Goal: Browse casually

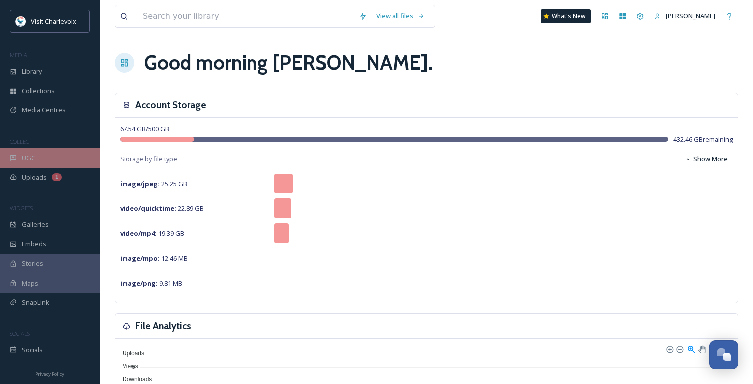
click at [25, 157] on span "UGC" at bounding box center [28, 157] width 13 height 9
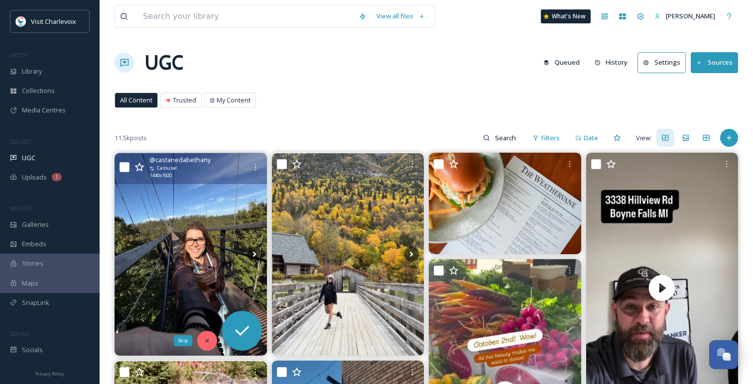
click at [213, 341] on div "Skip" at bounding box center [207, 341] width 20 height 20
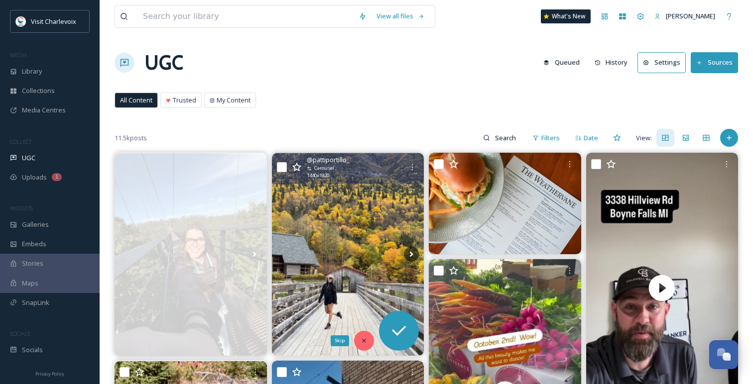
click at [368, 340] on div "Skip" at bounding box center [364, 341] width 20 height 20
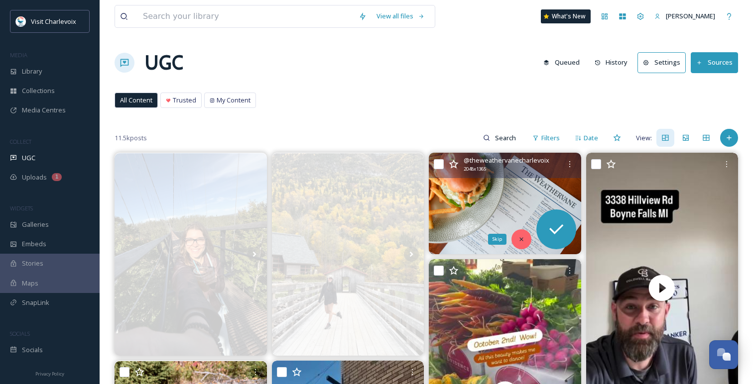
click at [520, 234] on div "Skip" at bounding box center [521, 239] width 20 height 20
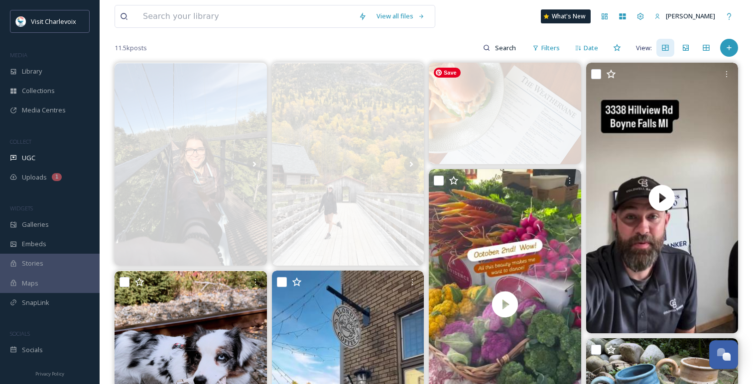
scroll to position [122, 0]
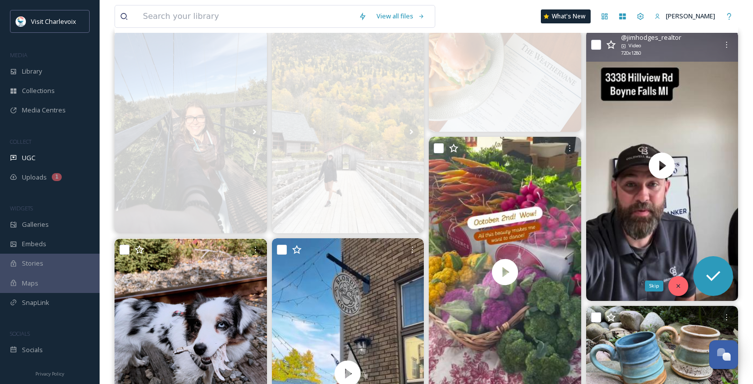
click at [682, 285] on div "Skip" at bounding box center [678, 286] width 20 height 20
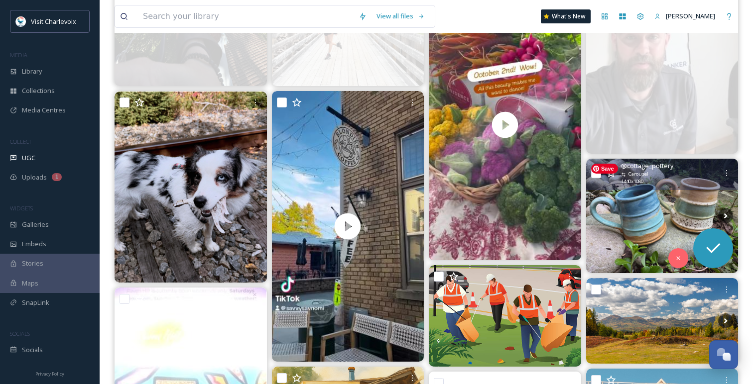
scroll to position [271, 0]
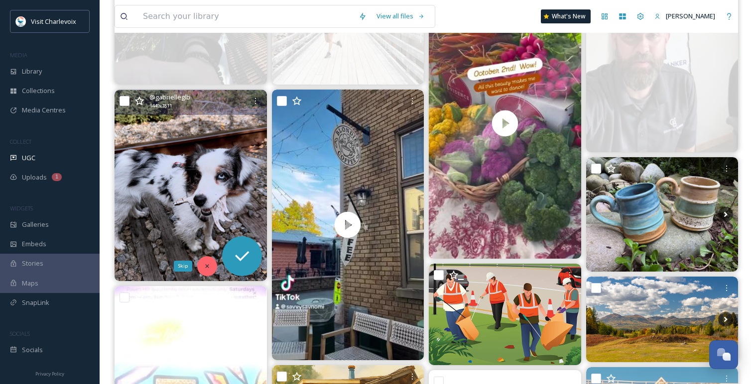
click at [209, 260] on div "Skip" at bounding box center [207, 266] width 20 height 20
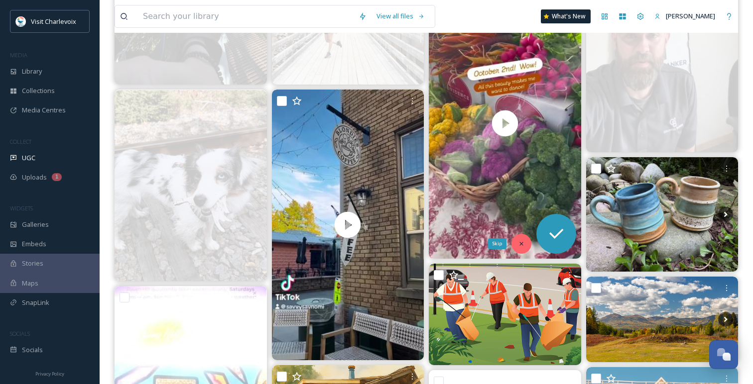
click at [514, 237] on div "Skip" at bounding box center [521, 244] width 20 height 20
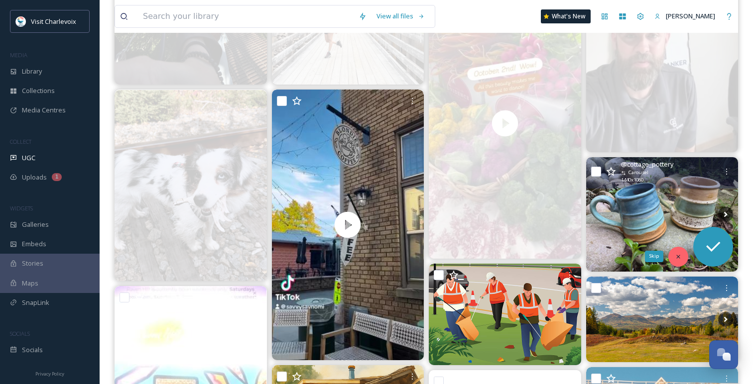
click at [680, 256] on icon at bounding box center [678, 256] width 7 height 7
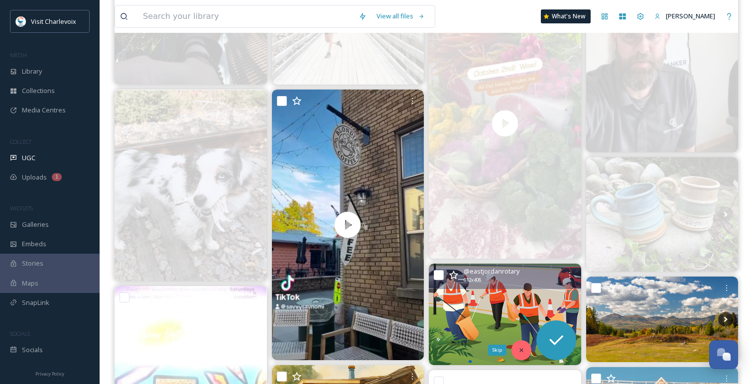
click at [522, 348] on icon at bounding box center [521, 350] width 7 height 7
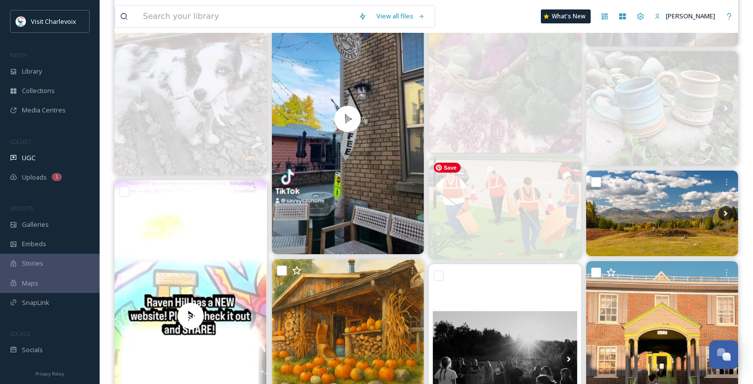
scroll to position [401, 0]
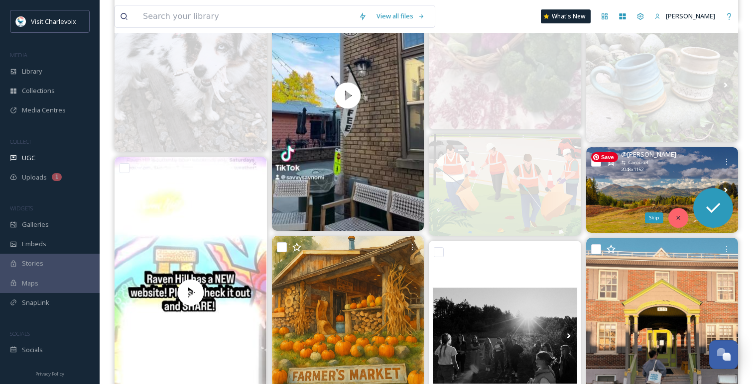
click at [675, 216] on icon at bounding box center [678, 218] width 7 height 7
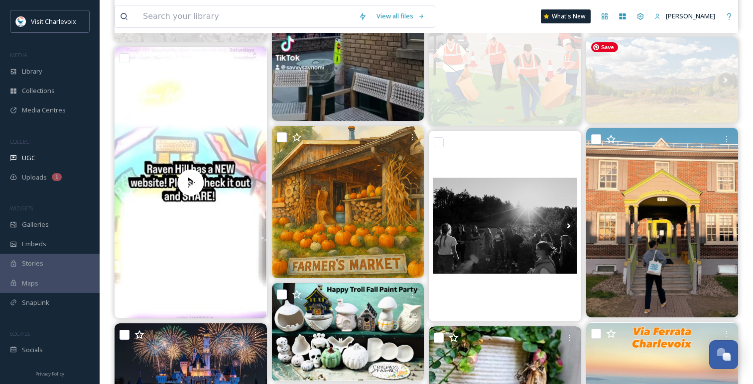
scroll to position [516, 0]
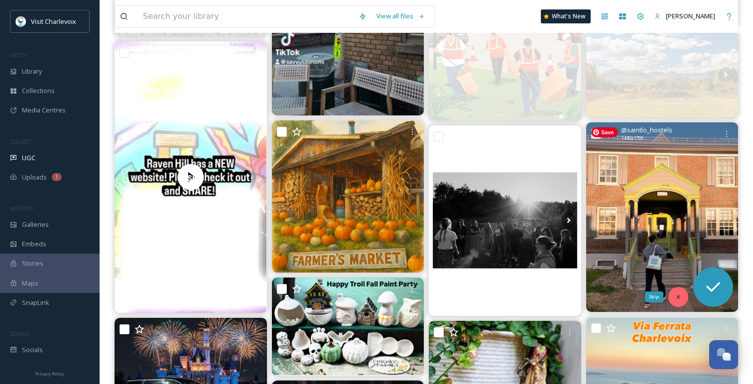
click at [677, 301] on div "Skip" at bounding box center [678, 297] width 20 height 20
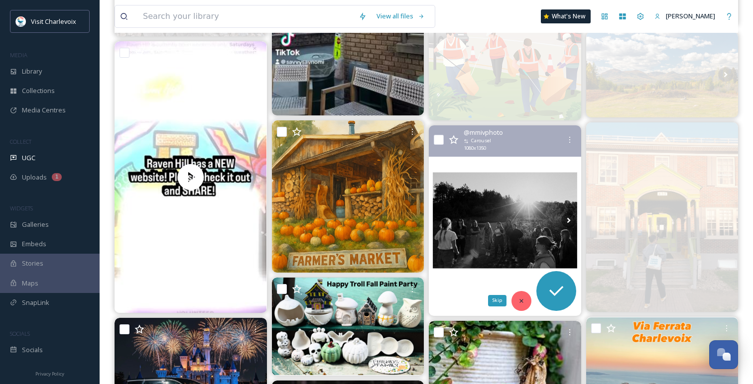
click at [517, 296] on div "Skip" at bounding box center [521, 301] width 20 height 20
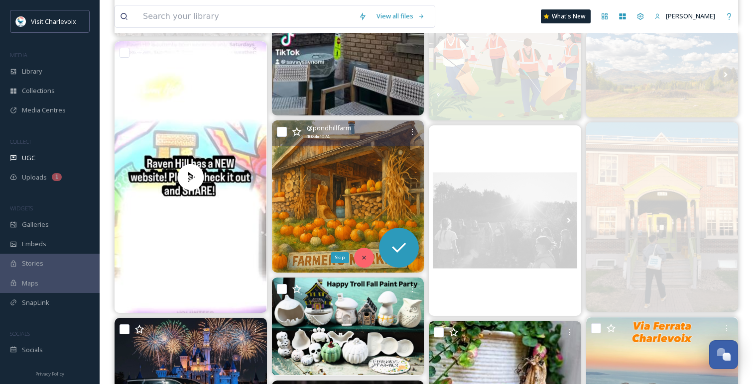
click at [360, 256] on icon at bounding box center [363, 257] width 7 height 7
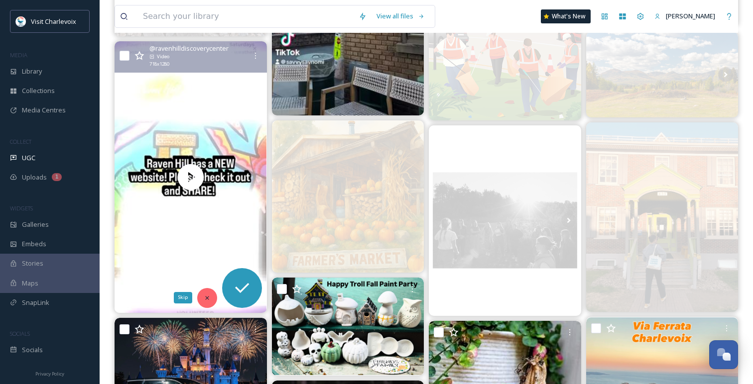
click at [210, 301] on icon at bounding box center [207, 298] width 7 height 7
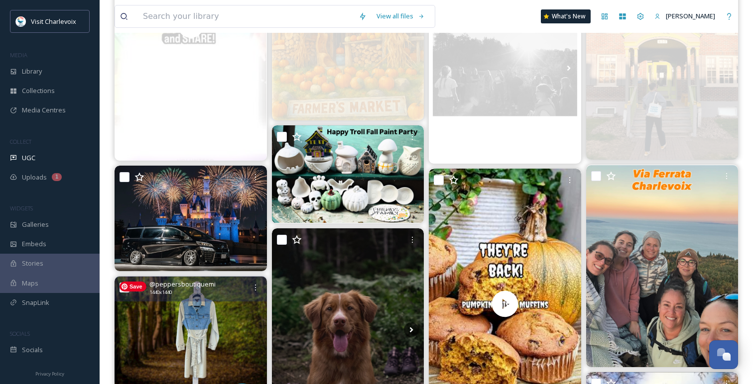
scroll to position [707, 0]
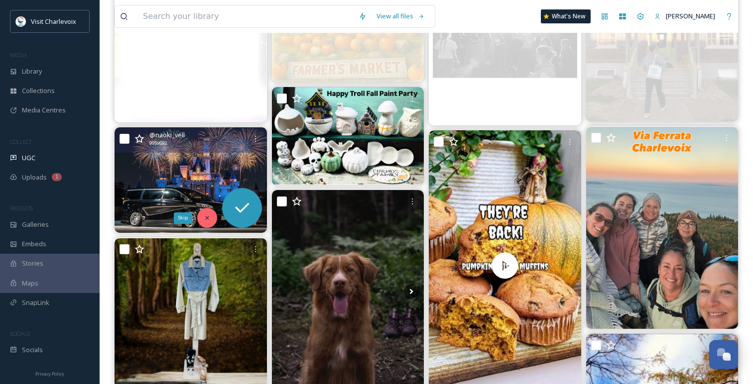
click at [206, 209] on div "Skip" at bounding box center [207, 218] width 20 height 20
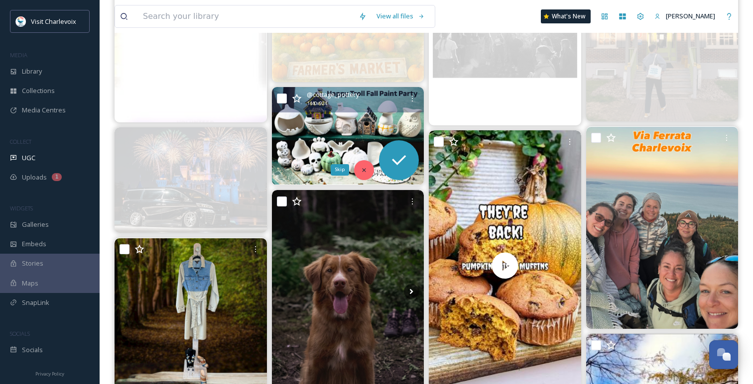
click at [363, 165] on div "Skip" at bounding box center [364, 170] width 20 height 20
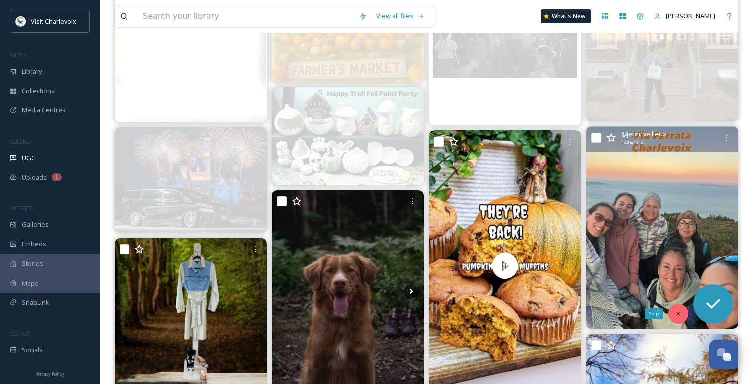
click at [677, 316] on icon at bounding box center [678, 314] width 7 height 7
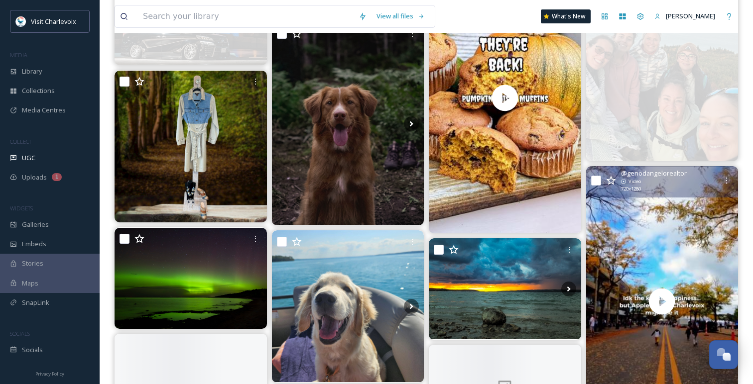
scroll to position [895, 0]
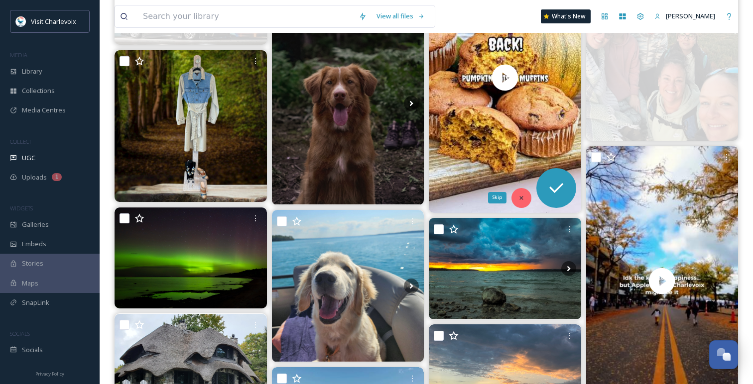
click at [526, 193] on div "Skip" at bounding box center [521, 198] width 20 height 20
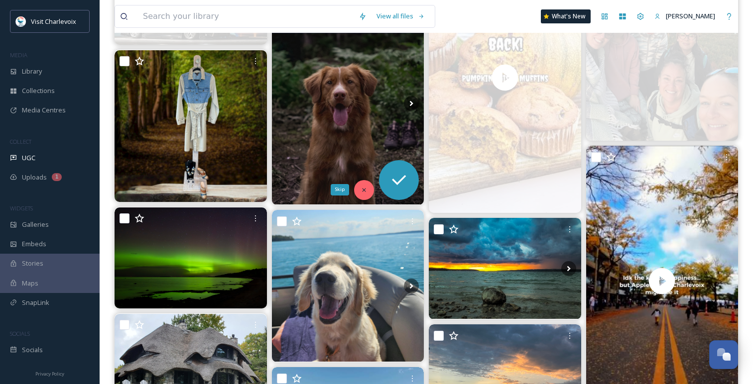
click at [364, 187] on icon at bounding box center [363, 190] width 7 height 7
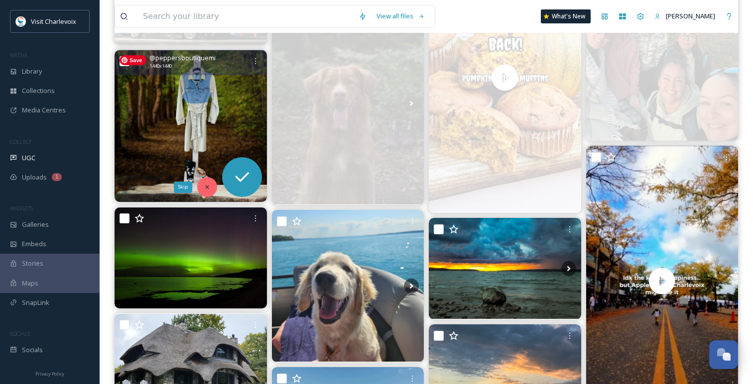
click at [204, 181] on div "Skip" at bounding box center [207, 187] width 20 height 20
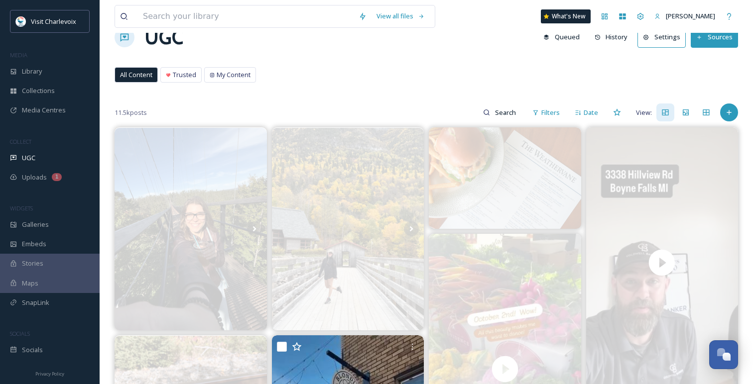
scroll to position [0, 0]
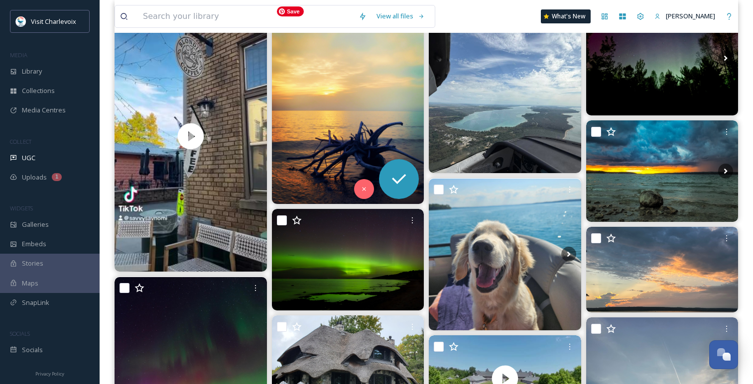
scroll to position [153, 0]
